Goal: Information Seeking & Learning: Learn about a topic

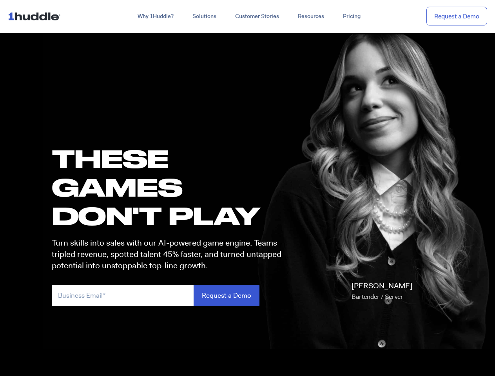
click at [247, 188] on h1 "these GAMES DON'T PLAY" at bounding box center [170, 187] width 237 height 86
click at [155, 16] on link "Why 1Huddle?" at bounding box center [155, 16] width 55 height 14
click at [204, 16] on link "Solutions" at bounding box center [204, 16] width 43 height 14
click at [310, 16] on link "Resources" at bounding box center [310, 16] width 45 height 14
click at [170, 296] on input "email" at bounding box center [123, 296] width 142 height 22
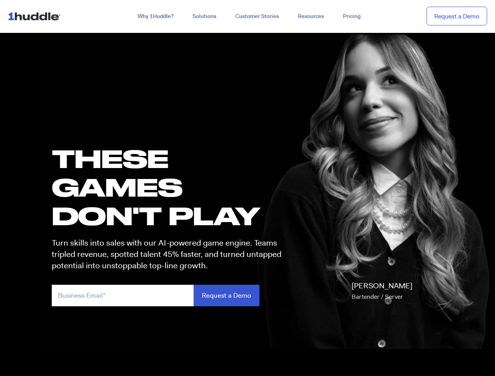
click at [226, 296] on input "Request a Demo" at bounding box center [227, 296] width 66 height 22
